Goal: Information Seeking & Learning: Understand process/instructions

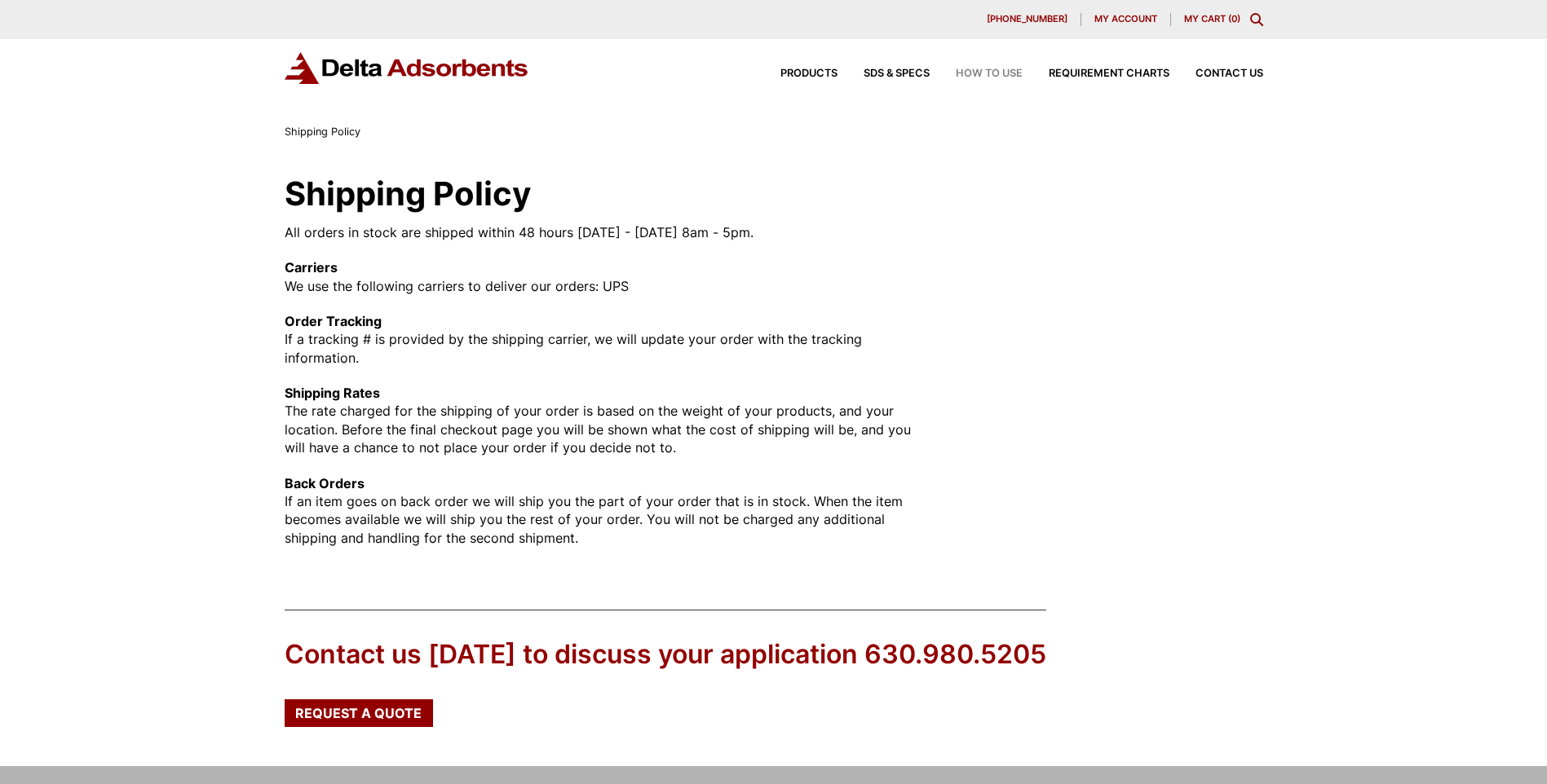
click at [943, 79] on div "How to Use" at bounding box center [975, 74] width 93 height 11
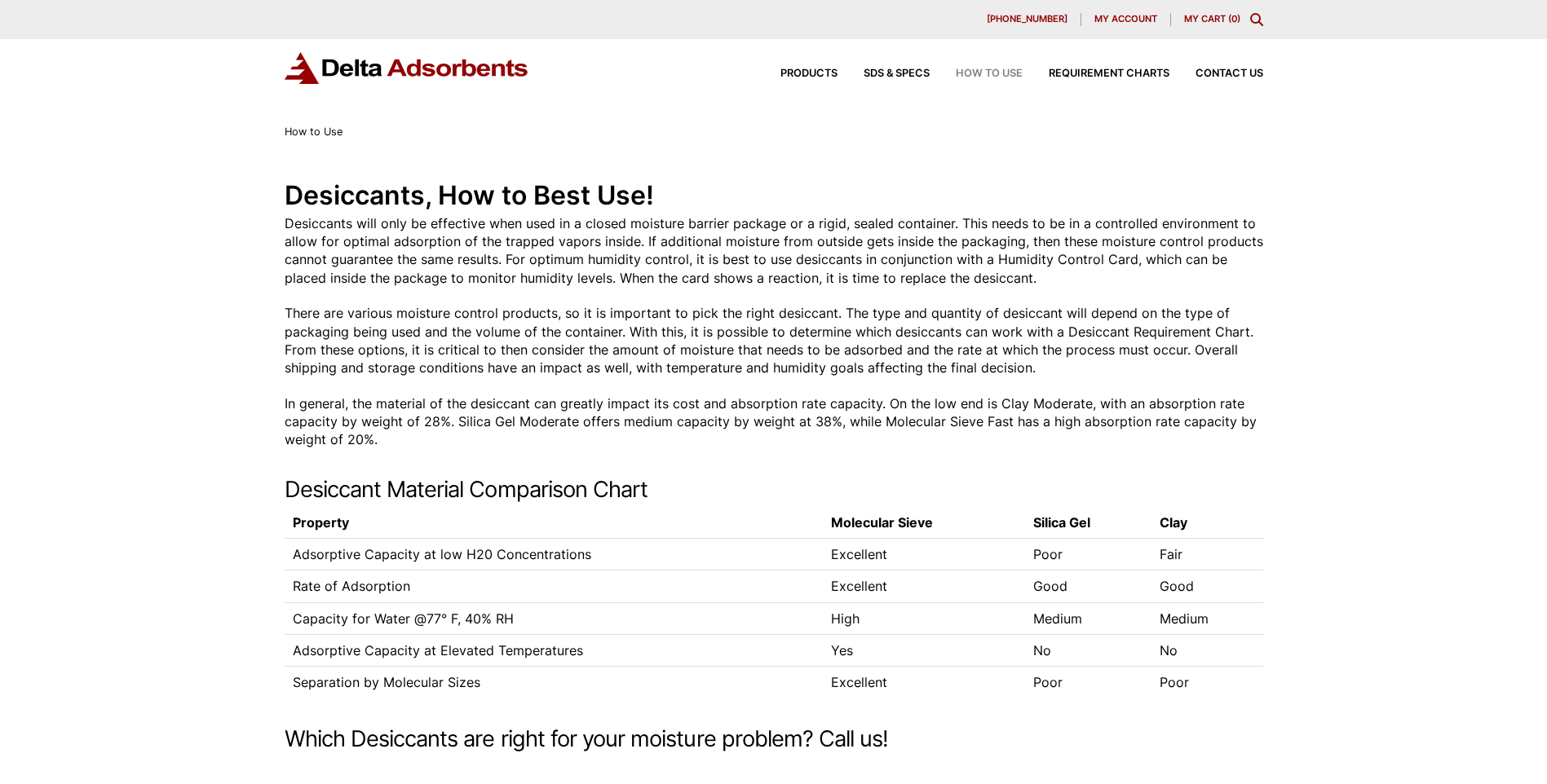
click at [329, 80] on img at bounding box center [407, 68] width 244 height 32
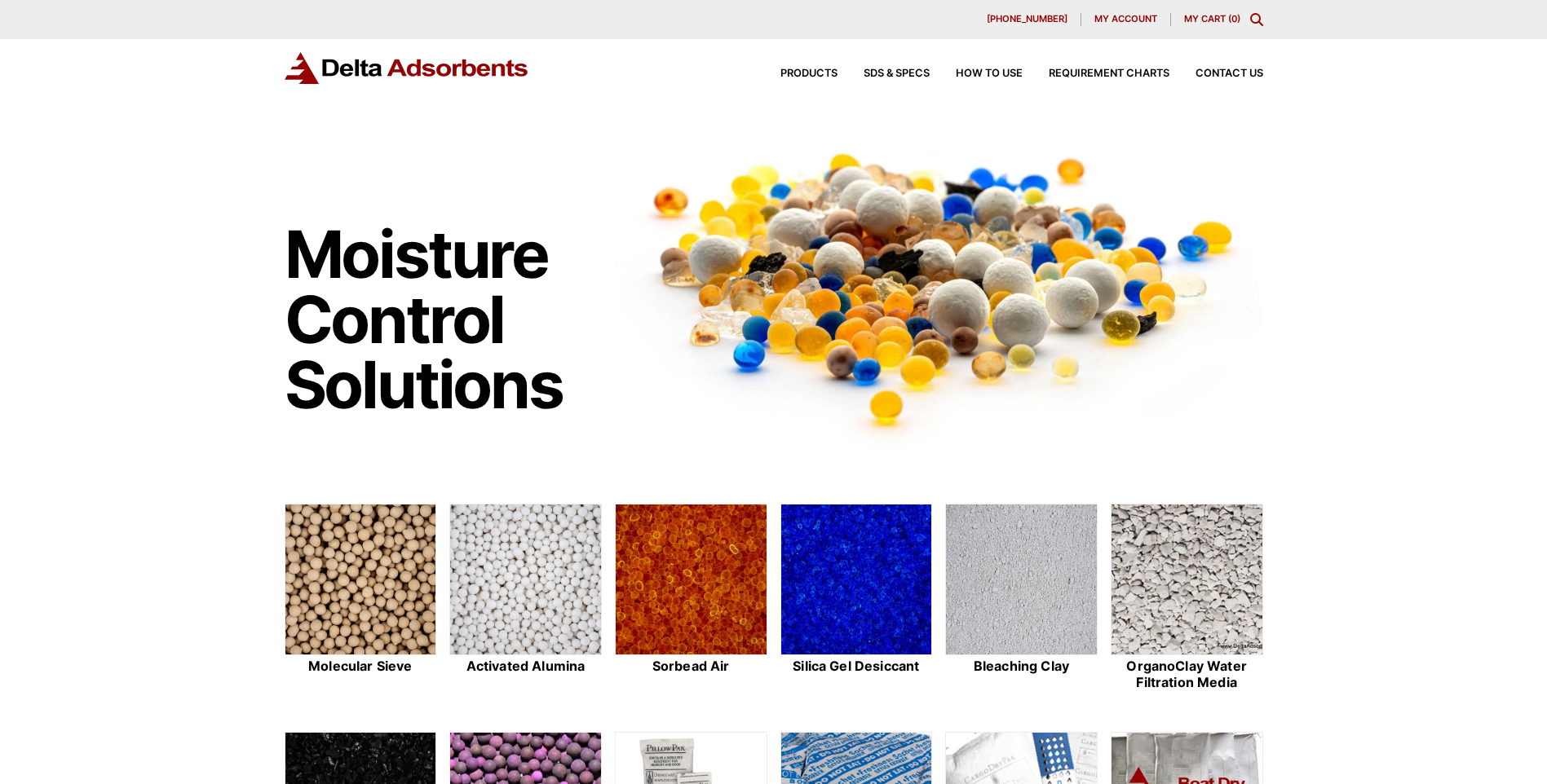
click at [965, 452] on img at bounding box center [939, 287] width 648 height 329
